Goal: Check status: Check status

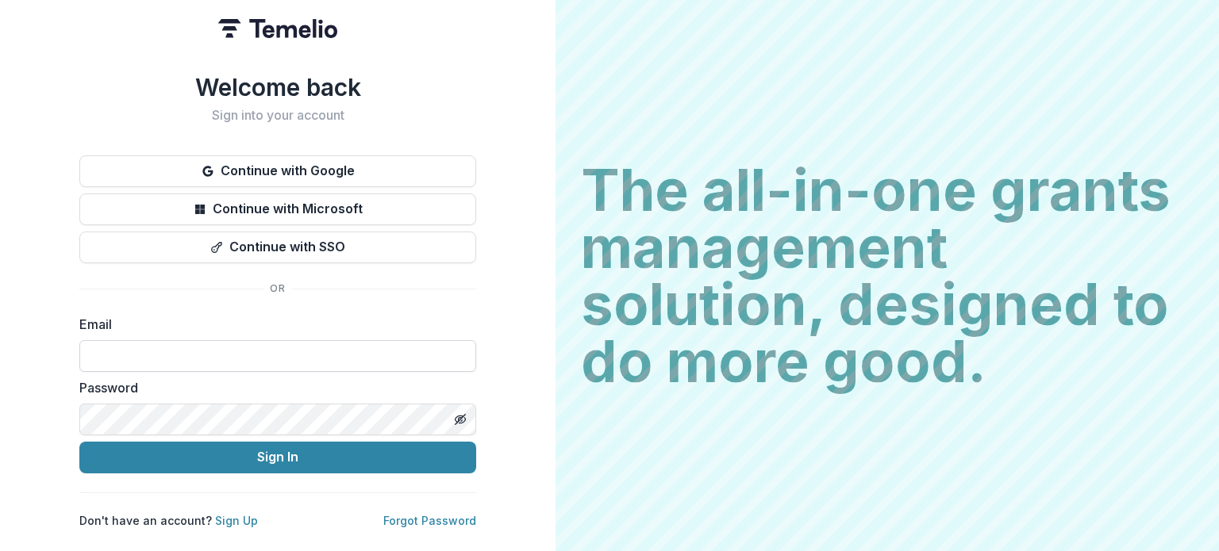
click at [279, 344] on input at bounding box center [277, 356] width 397 height 32
type input "**********"
click at [79, 442] on button "Sign In" at bounding box center [277, 458] width 397 height 32
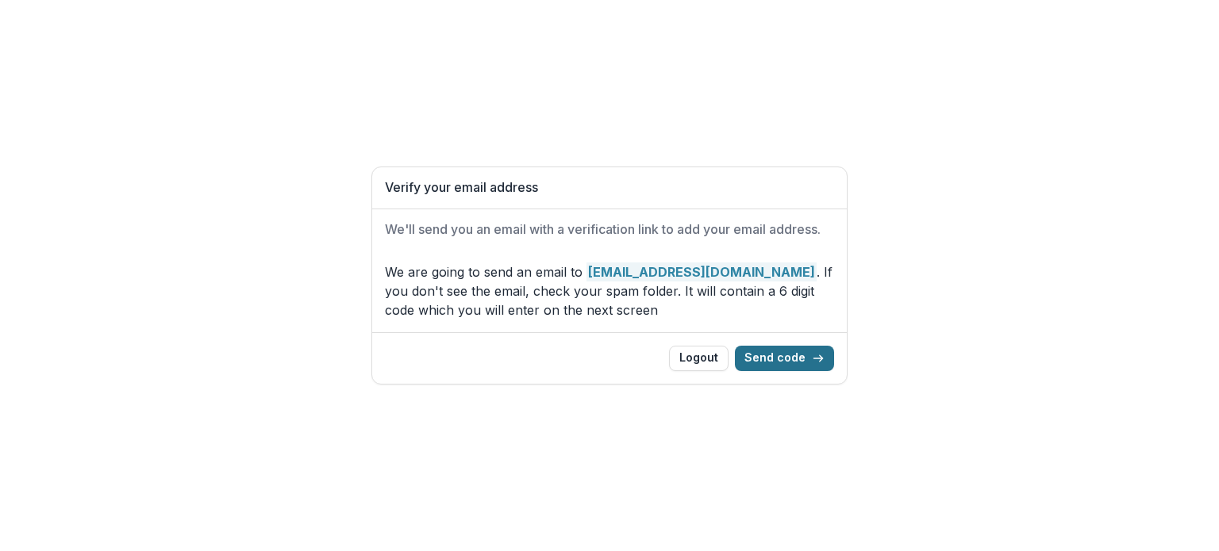
click at [793, 364] on button "Send code" at bounding box center [784, 358] width 99 height 25
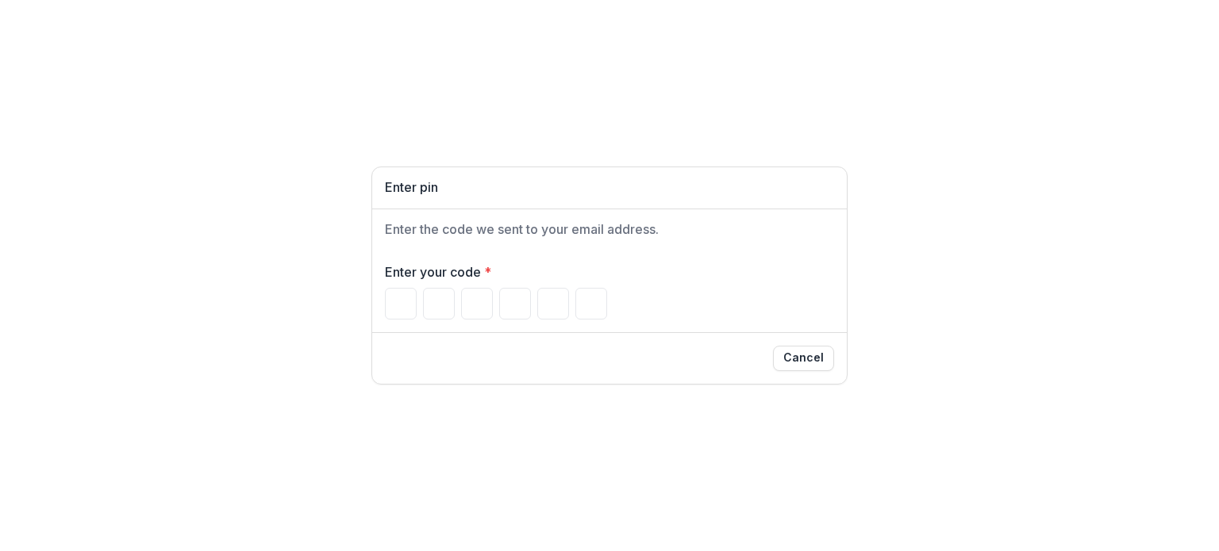
type input "*"
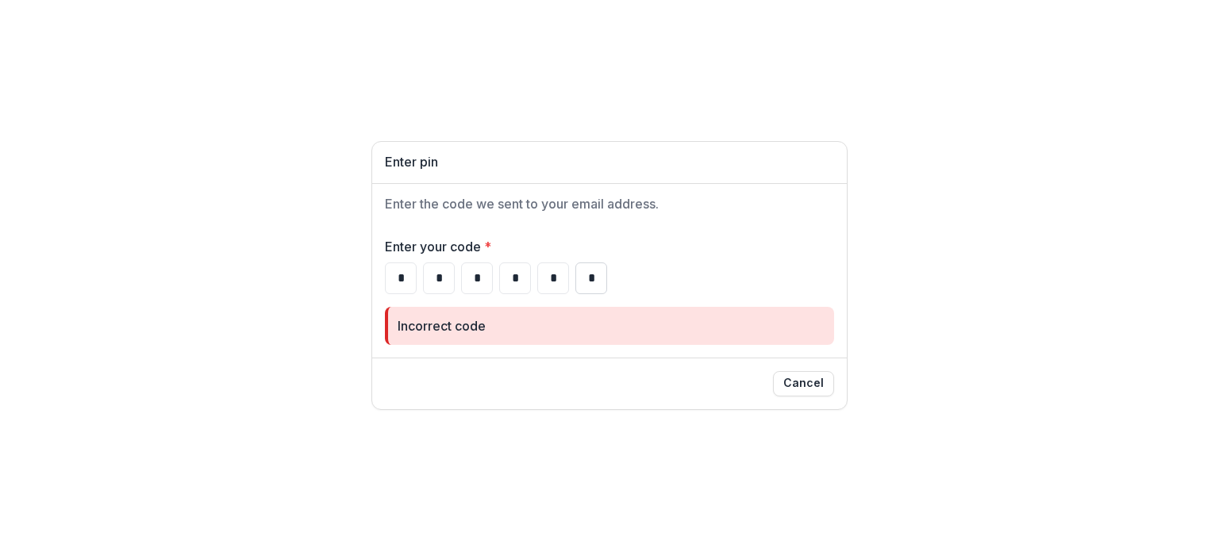
click at [591, 274] on input "*" at bounding box center [591, 279] width 32 height 32
type input "*"
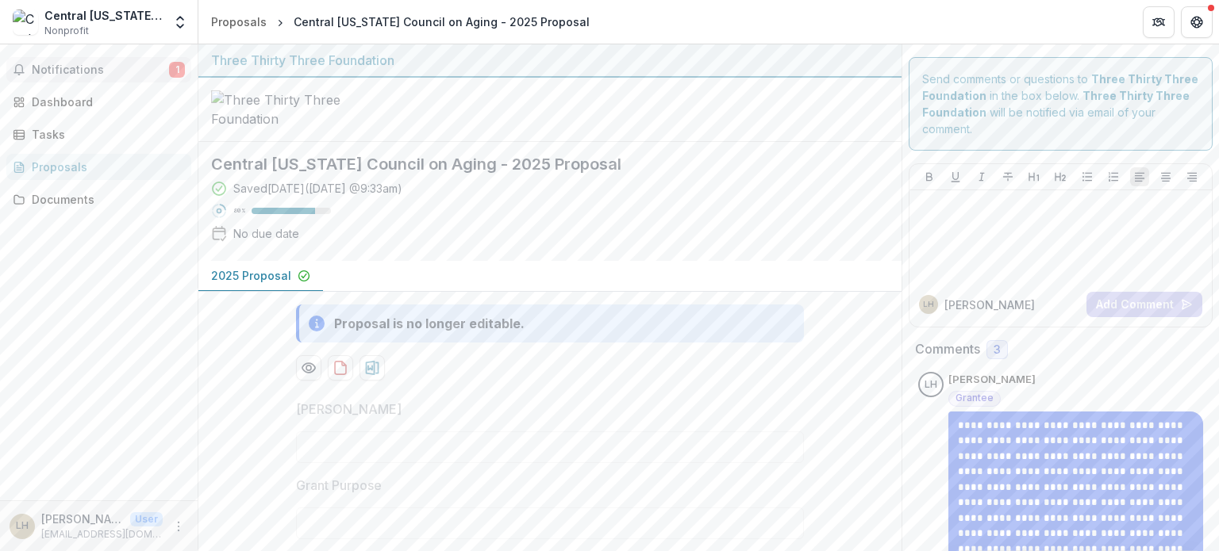
click at [111, 71] on span "Notifications" at bounding box center [100, 69] width 137 height 13
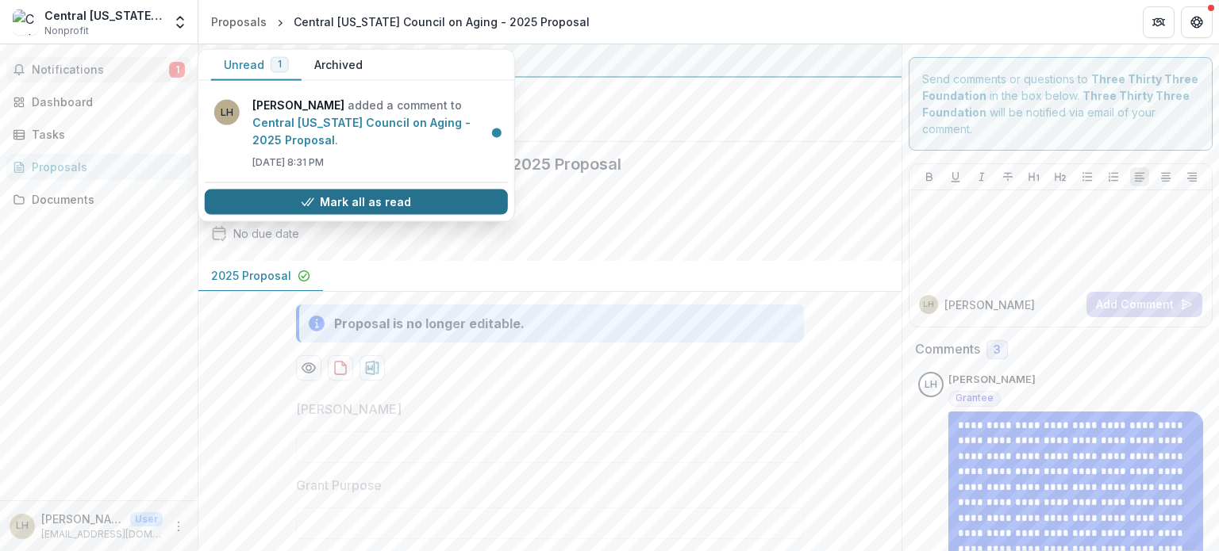
click at [286, 190] on button "Mark all as read" at bounding box center [356, 202] width 303 height 25
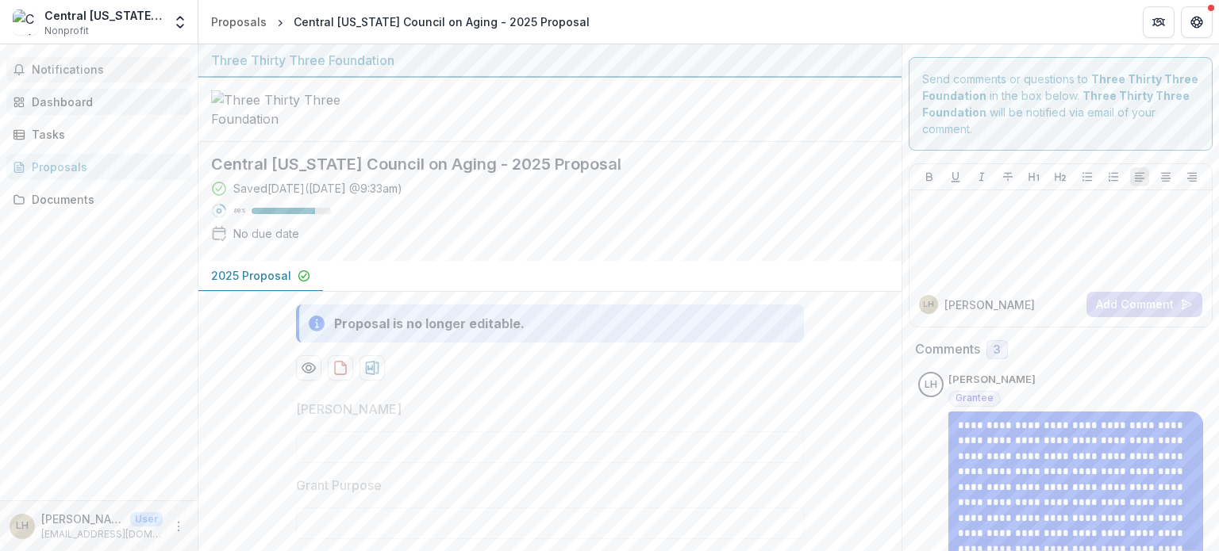
click at [89, 111] on link "Dashboard" at bounding box center [98, 102] width 185 height 26
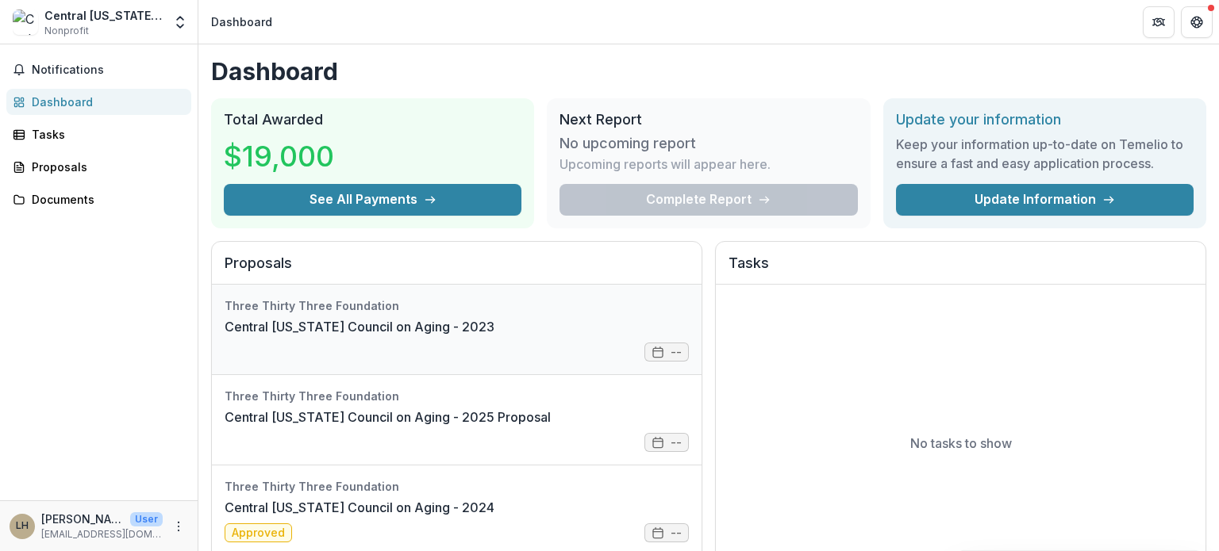
click at [330, 317] on link "Central [US_STATE] Council on Aging - 2023" at bounding box center [360, 326] width 270 height 19
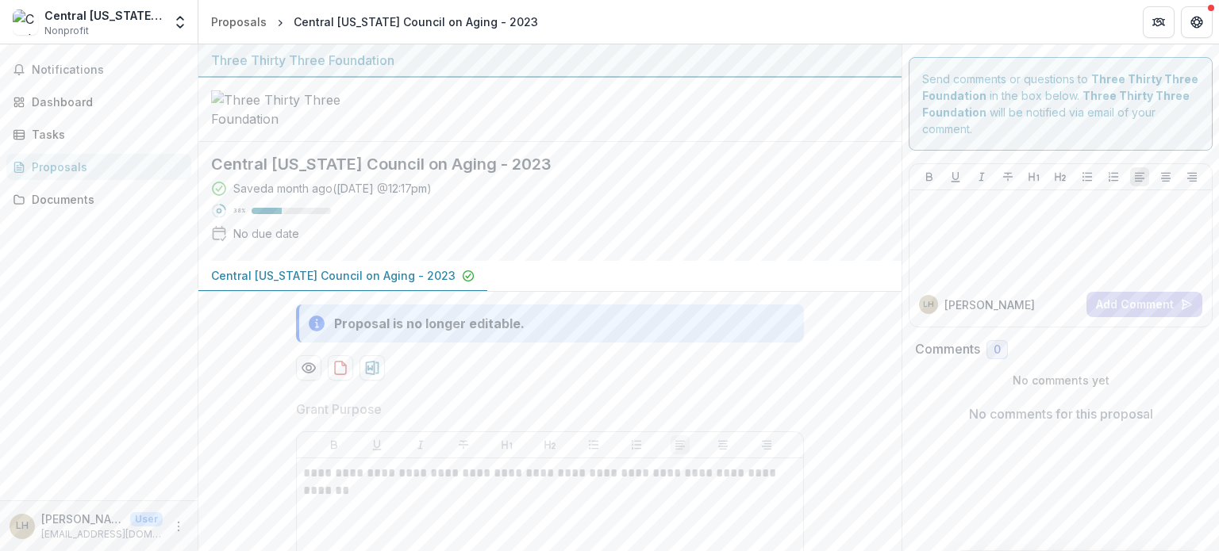
click at [273, 60] on div "Three Thirty Three Foundation" at bounding box center [550, 60] width 678 height 19
click at [76, 102] on div "Dashboard" at bounding box center [105, 102] width 147 height 17
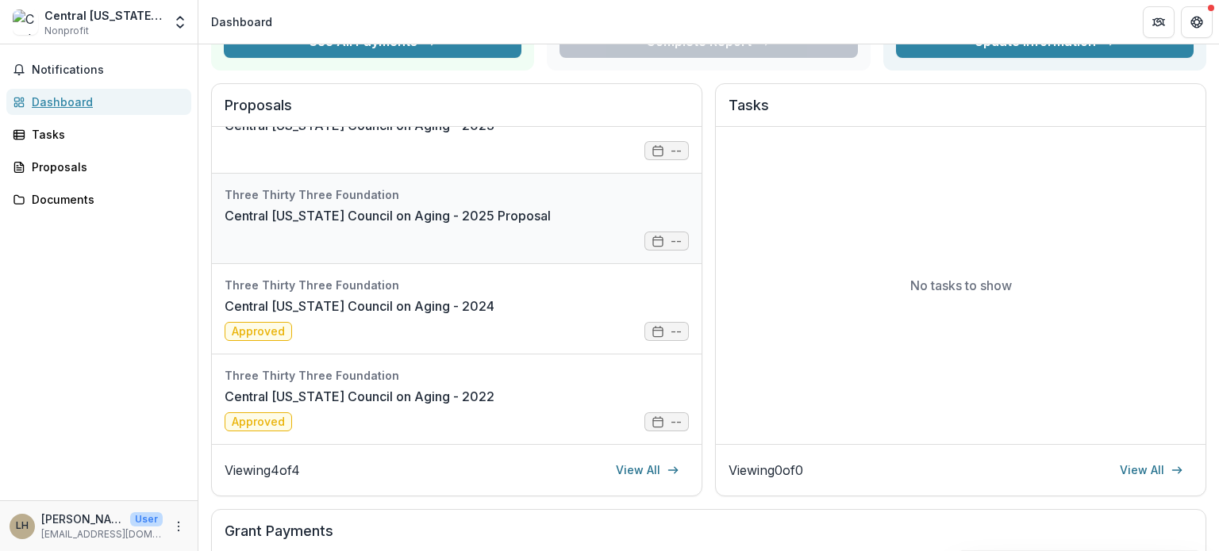
scroll to position [159, 0]
click at [340, 225] on link "Central [US_STATE] Council on Aging - 2025 Proposal" at bounding box center [388, 214] width 326 height 19
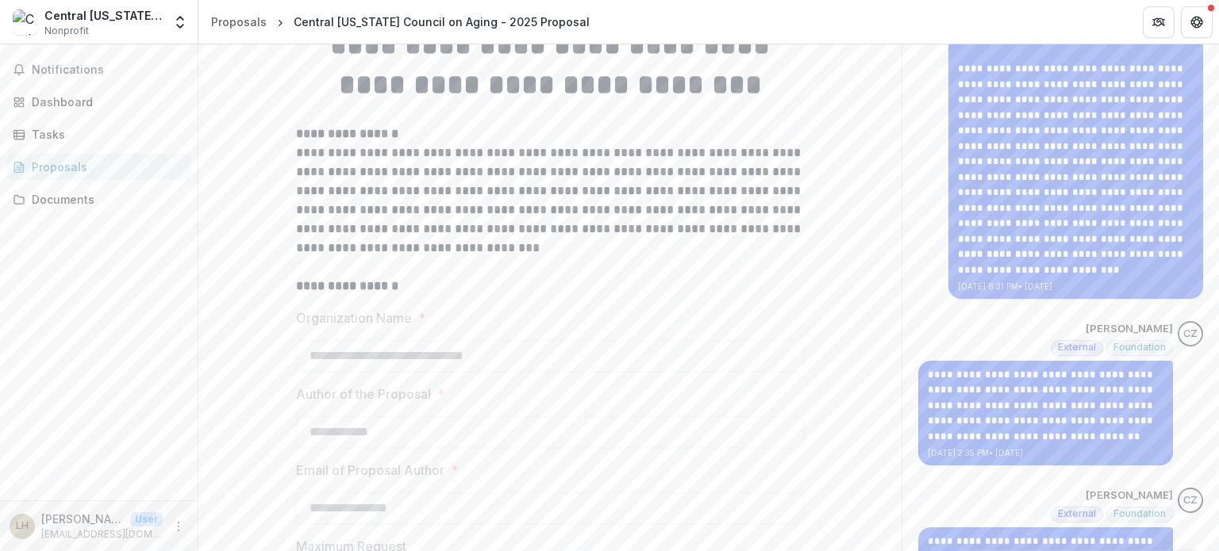
scroll to position [555, 0]
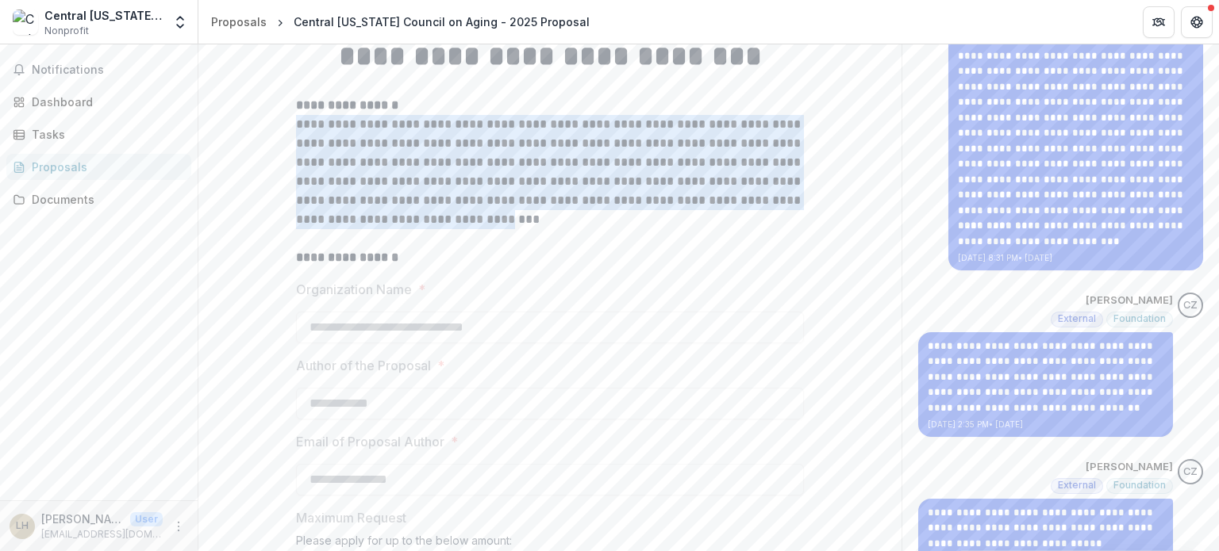
drag, startPoint x: 293, startPoint y: 202, endPoint x: 541, endPoint y: 303, distance: 268.0
click at [541, 229] on p "**********" at bounding box center [550, 172] width 508 height 114
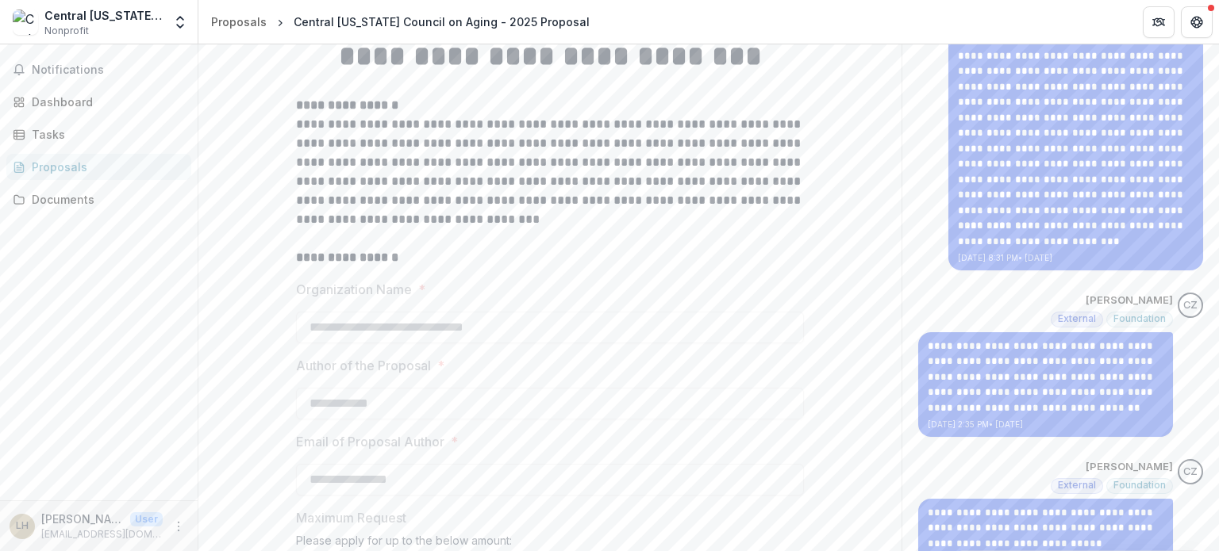
click at [595, 229] on p "**********" at bounding box center [550, 172] width 508 height 114
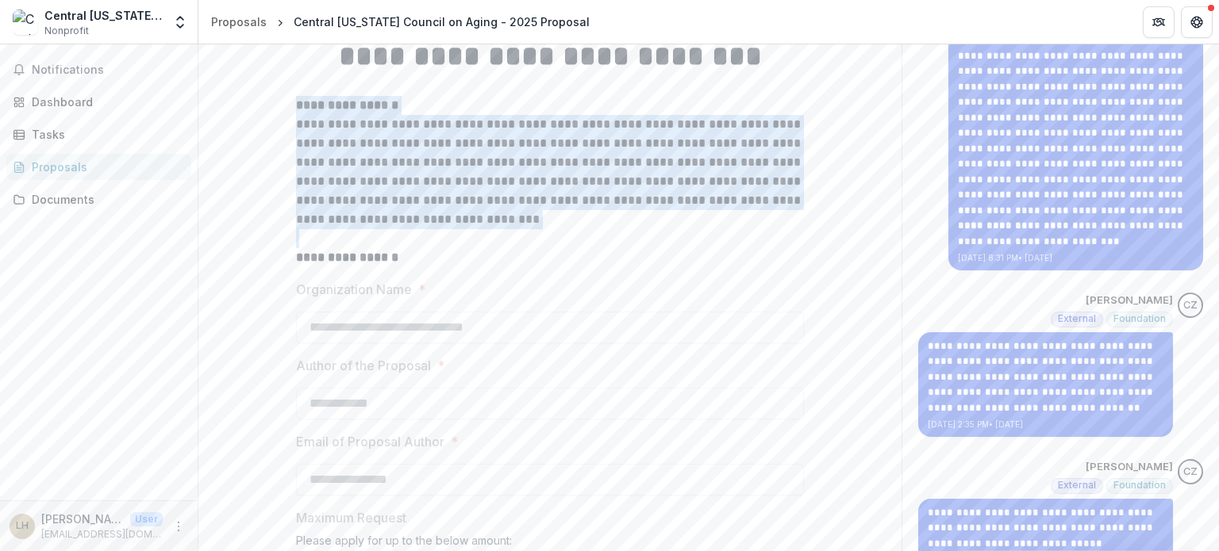
drag, startPoint x: 599, startPoint y: 309, endPoint x: 254, endPoint y: 177, distance: 369.7
copy div "**********"
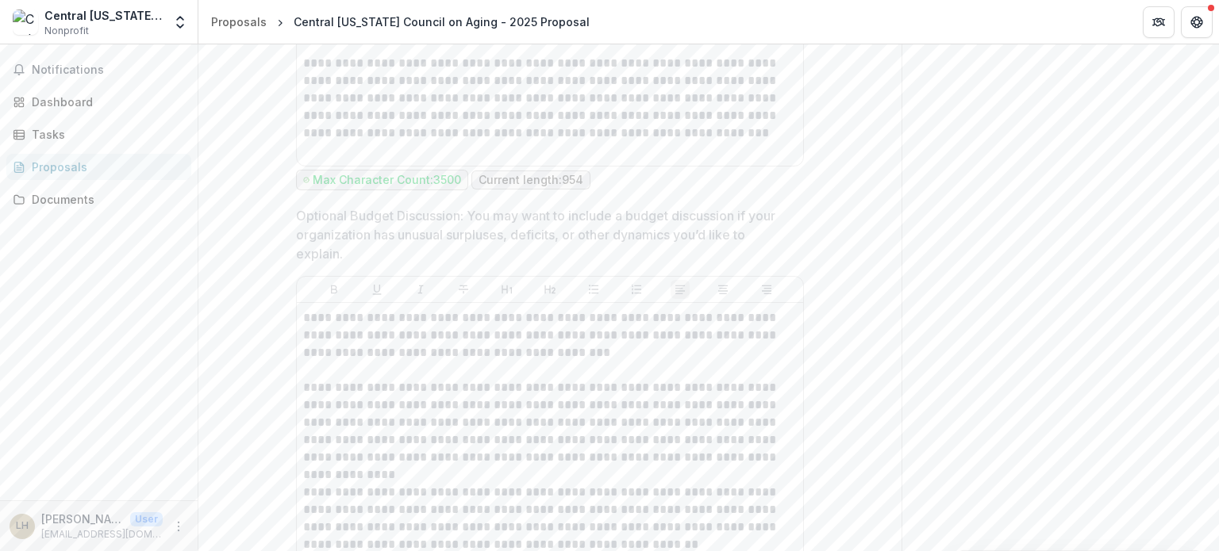
scroll to position [1983, 0]
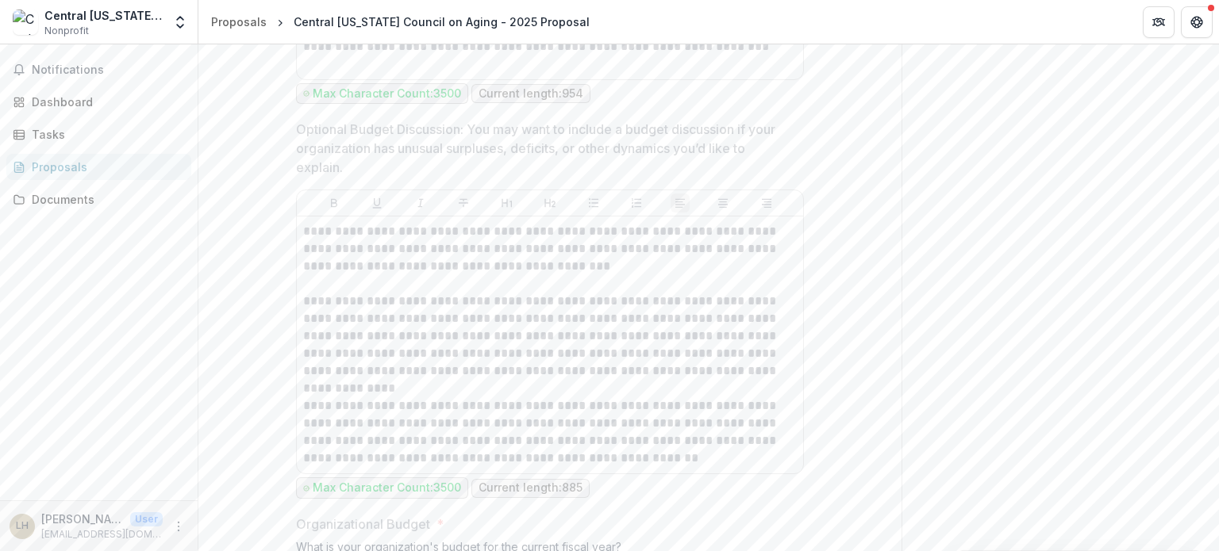
click at [555, 177] on p "Optional Budget Discussion: You may want to include a budget discussion if your…" at bounding box center [545, 148] width 498 height 57
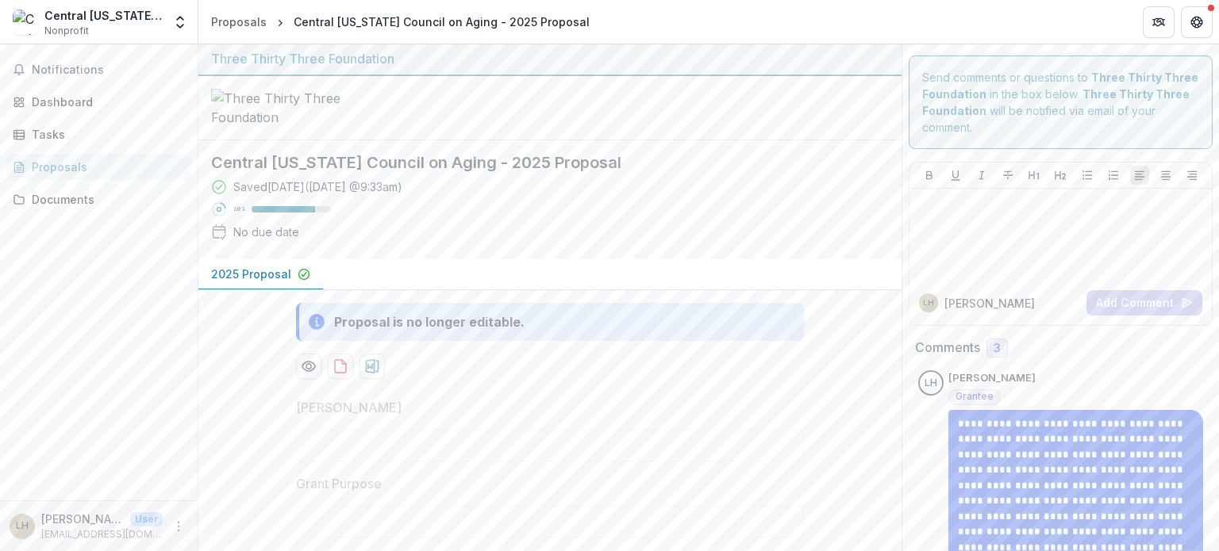
scroll to position [0, 0]
click at [248, 61] on div "Three Thirty Three Foundation" at bounding box center [550, 60] width 678 height 19
